Goal: Task Accomplishment & Management: Manage account settings

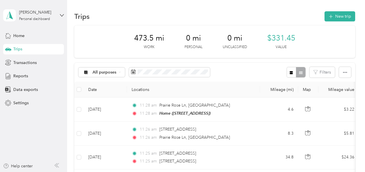
click at [334, 16] on button "New trip" at bounding box center [340, 16] width 31 height 10
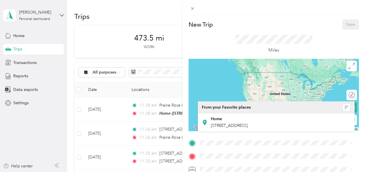
click at [248, 125] on span "521 N Elderberry Ave, Ontario, CA, United States , 91762, Ontario, CA, United S…" at bounding box center [229, 125] width 37 height 5
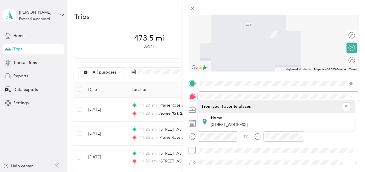
scroll to position [61, 0]
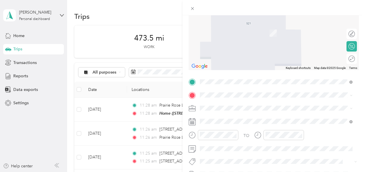
click at [220, 60] on span "909 West 21st Street Upland, California 91784, United States" at bounding box center [240, 57] width 58 height 5
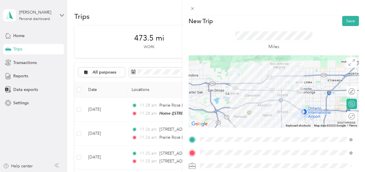
scroll to position [0, 0]
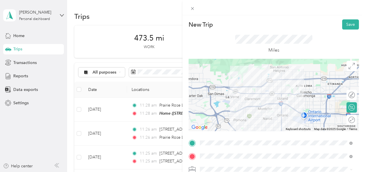
click at [275, 95] on div at bounding box center [274, 95] width 170 height 72
click at [266, 99] on div at bounding box center [274, 95] width 170 height 72
click at [349, 24] on button "Save" at bounding box center [350, 24] width 17 height 10
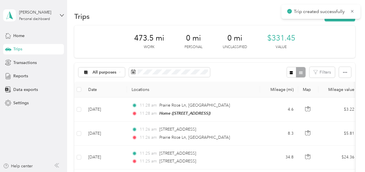
click at [352, 11] on icon at bounding box center [352, 11] width 3 height 3
click at [342, 16] on button "New trip" at bounding box center [340, 16] width 31 height 10
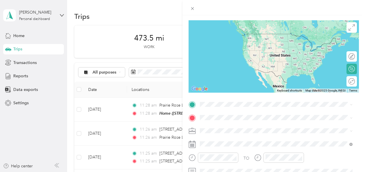
scroll to position [65, 0]
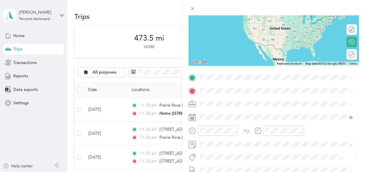
click at [234, 133] on span "909 West 21st Street Upland, California 91784, United States" at bounding box center [240, 130] width 58 height 5
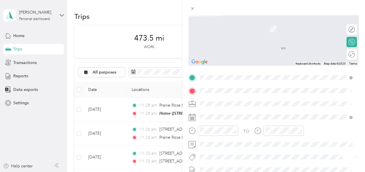
click at [235, 32] on span "232 West 6th Street Ontario, California 91762, United States" at bounding box center [240, 28] width 58 height 5
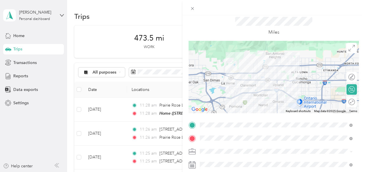
scroll to position [0, 0]
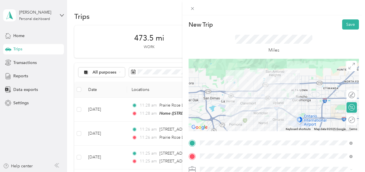
click at [275, 93] on div at bounding box center [274, 95] width 170 height 72
click at [349, 25] on button "Save" at bounding box center [350, 24] width 17 height 10
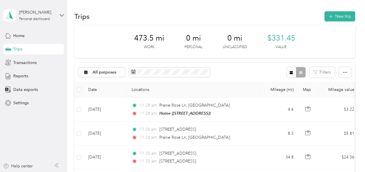
click at [338, 20] on button "New trip" at bounding box center [340, 16] width 31 height 10
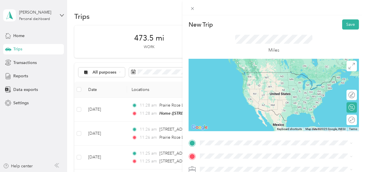
click at [216, 85] on span "232 West 6th Street Ontario, California 91762, United States" at bounding box center [240, 82] width 58 height 5
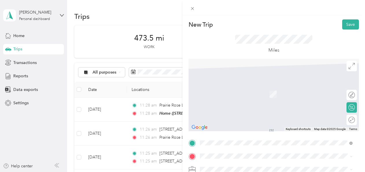
click at [230, 141] on span "521 N Elderberry Ave, Ontario, CA, United States , 91762, Ontario, CA, United S…" at bounding box center [229, 138] width 37 height 5
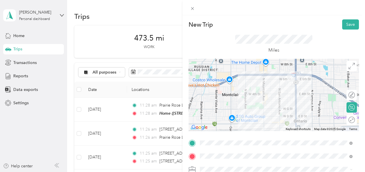
click at [294, 101] on div at bounding box center [274, 95] width 170 height 72
click at [292, 94] on div at bounding box center [274, 95] width 170 height 72
click at [293, 98] on div at bounding box center [274, 95] width 170 height 72
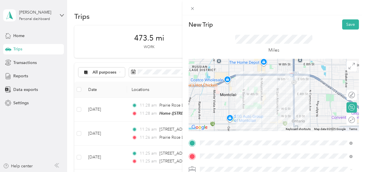
click at [343, 26] on button "Save" at bounding box center [350, 24] width 17 height 10
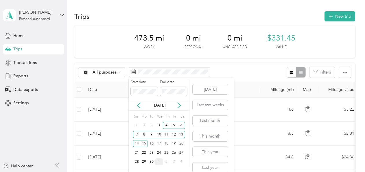
click at [143, 152] on div "22" at bounding box center [144, 152] width 8 height 7
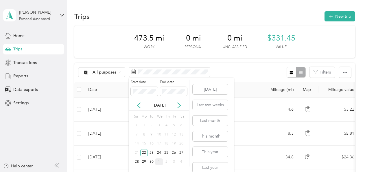
click at [180, 105] on icon at bounding box center [179, 105] width 6 height 6
click at [174, 124] on div "3" at bounding box center [174, 125] width 8 height 7
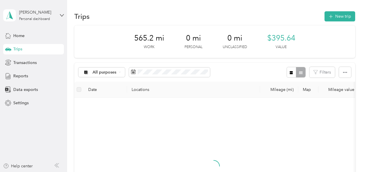
click at [201, 125] on div at bounding box center [214, 171] width 270 height 138
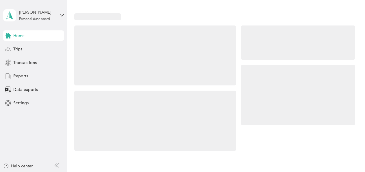
click at [21, 48] on span "Trips" at bounding box center [17, 49] width 9 height 6
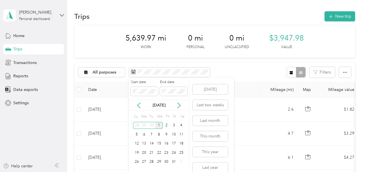
click at [139, 104] on icon at bounding box center [139, 105] width 6 height 6
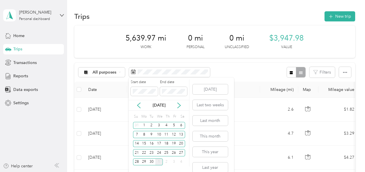
click at [143, 160] on div "29" at bounding box center [144, 161] width 8 height 7
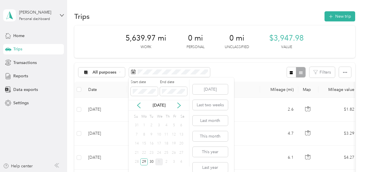
click at [178, 105] on icon at bounding box center [179, 105] width 6 height 6
click at [175, 124] on div "3" at bounding box center [174, 125] width 8 height 7
